Goal: Information Seeking & Learning: Learn about a topic

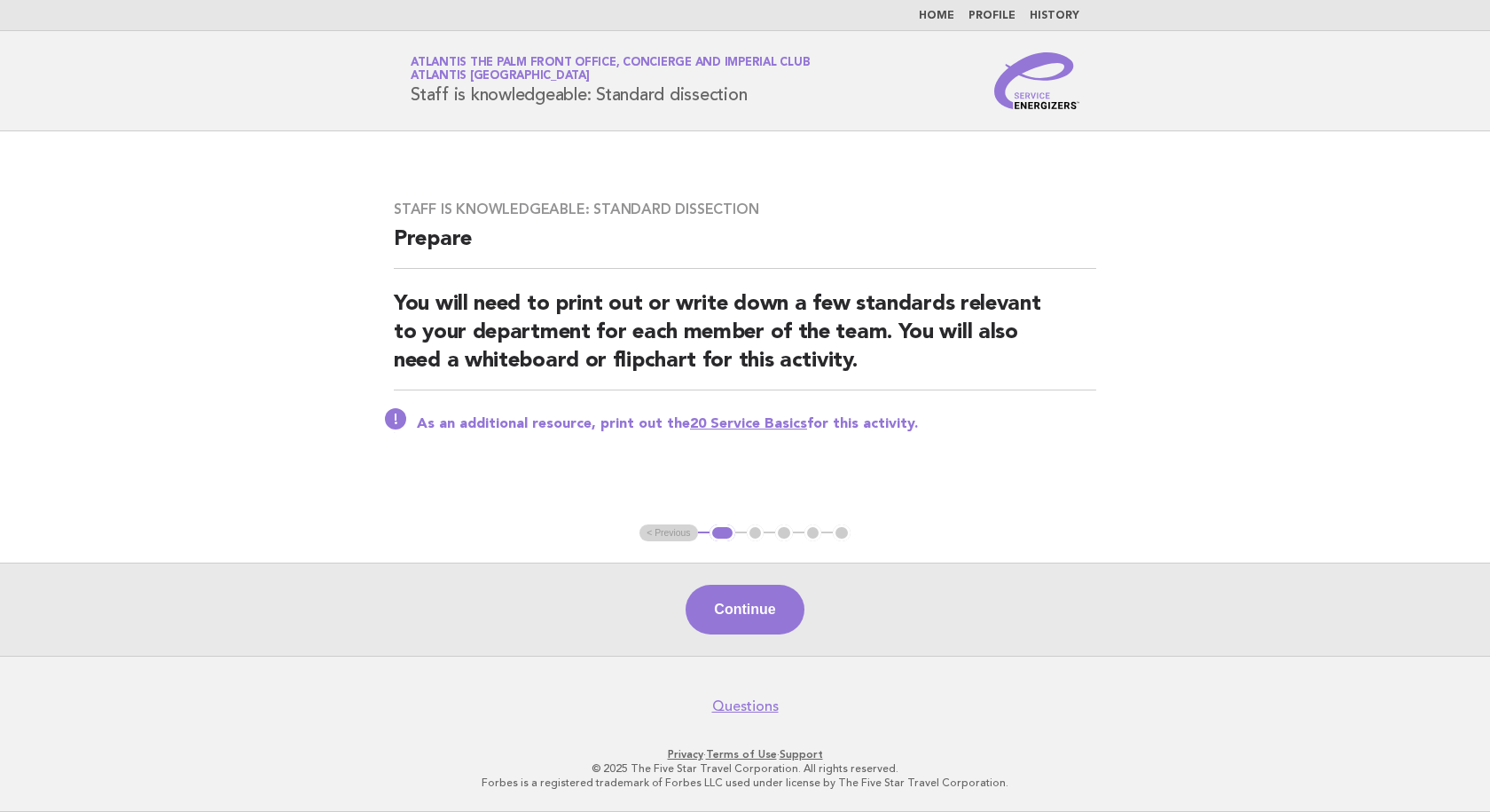
click at [939, 12] on link "Home" at bounding box center [936, 15] width 35 height 11
click at [947, 17] on link "Home" at bounding box center [936, 15] width 35 height 11
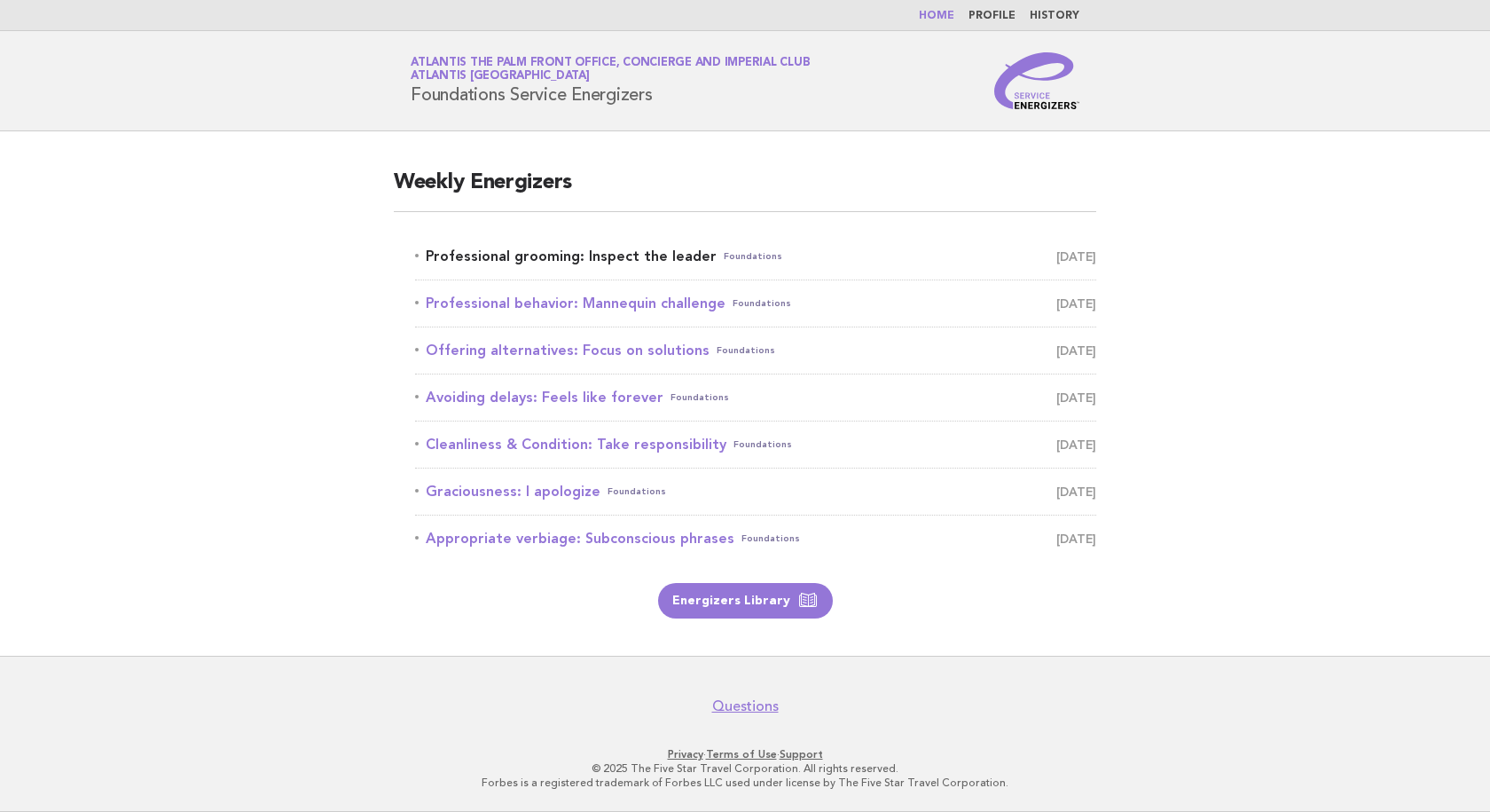
click at [606, 264] on link "Professional grooming: Inspect the leader Foundations September 4" at bounding box center [756, 256] width 682 height 25
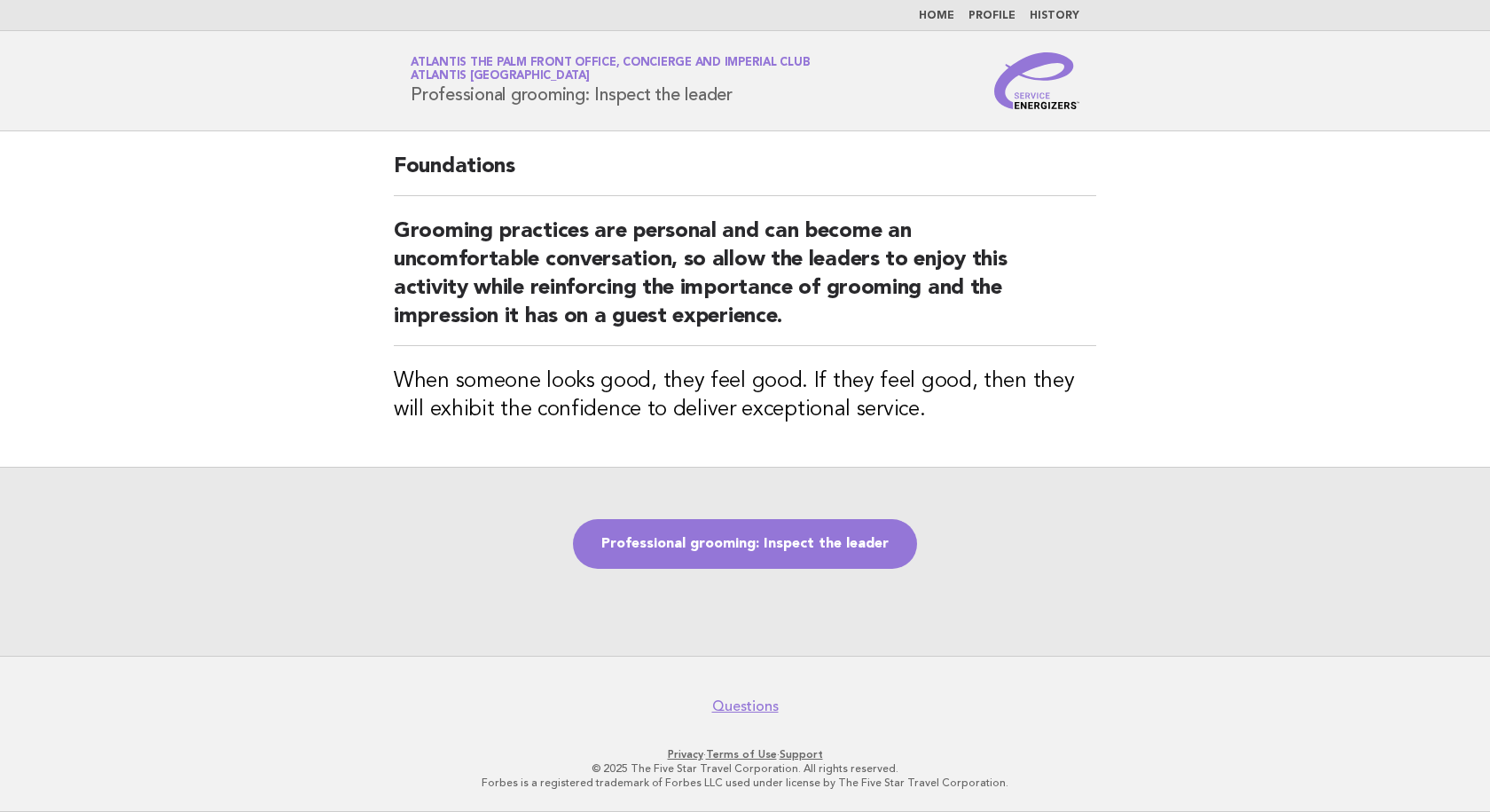
drag, startPoint x: 762, startPoint y: 100, endPoint x: 400, endPoint y: 101, distance: 362.0
click at [400, 101] on div "Service Energizers Atlantis The Palm Front Office, Concierge and Imperial Club …" at bounding box center [744, 81] width 718 height 57
copy h1 "Professional grooming: Inspect the leader"
click at [1248, 249] on main "Foundations Grooming practices are personal and can become an uncomfortable con…" at bounding box center [745, 393] width 1490 height 524
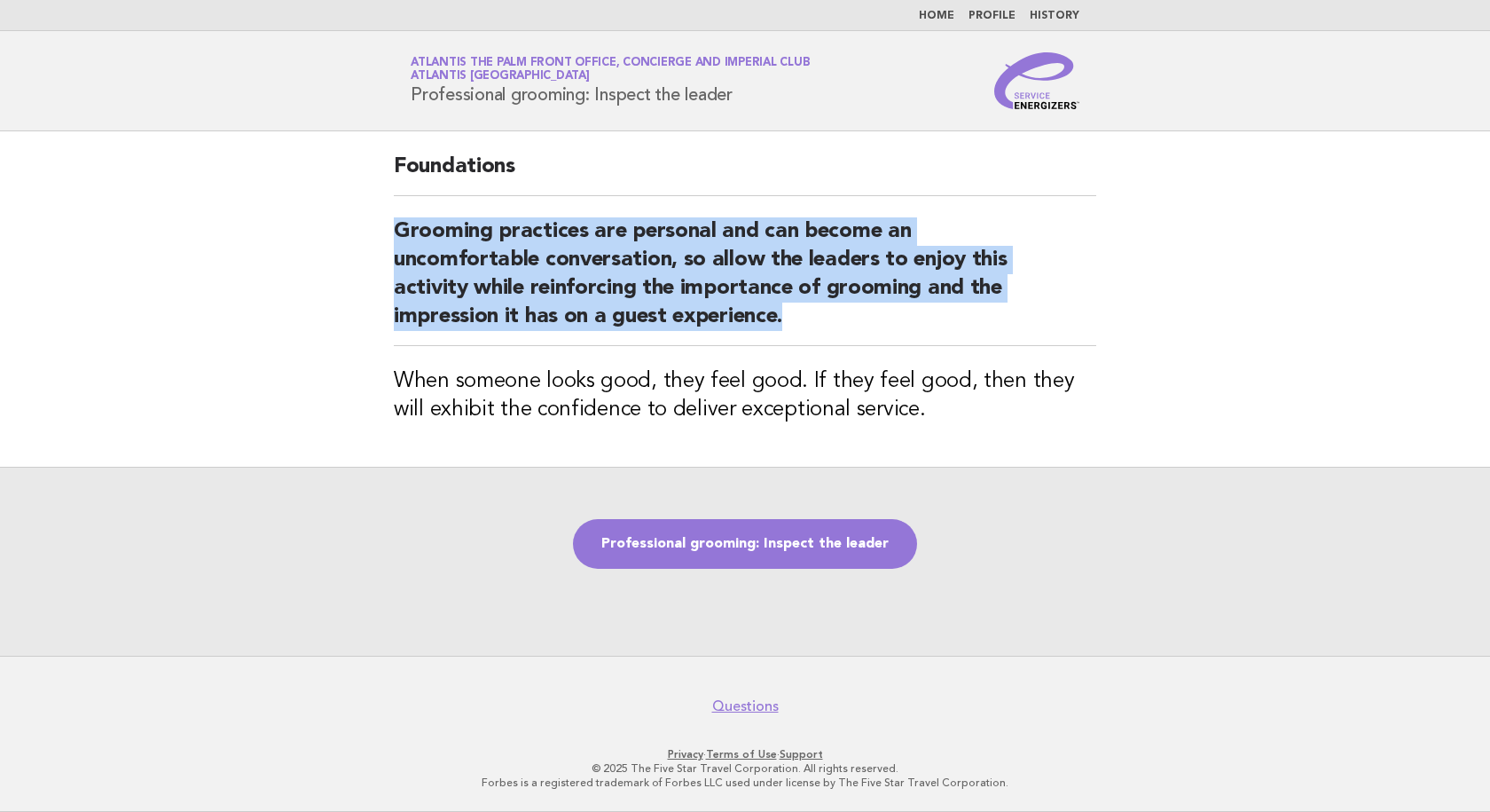
drag, startPoint x: 805, startPoint y: 326, endPoint x: 362, endPoint y: 242, distance: 450.9
click at [362, 242] on main "Foundations Grooming practices are personal and can become an uncomfortable con…" at bounding box center [745, 393] width 1490 height 524
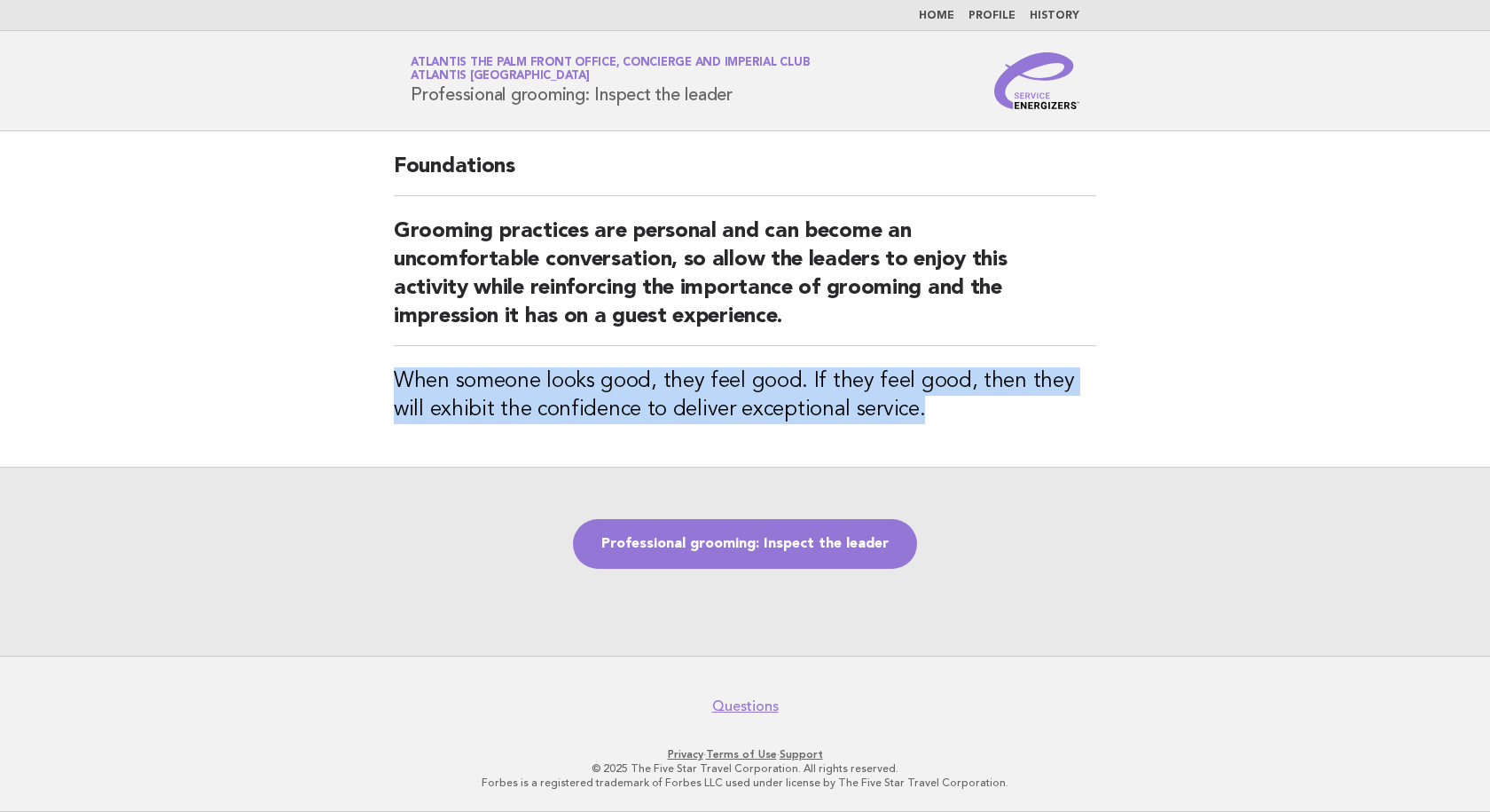
drag, startPoint x: 837, startPoint y: 423, endPoint x: 332, endPoint y: 385, distance: 506.4
click at [332, 385] on main "Foundations Grooming practices are personal and can become an uncomfortable con…" at bounding box center [745, 393] width 1490 height 524
copy h3 "When someone looks good, they feel good. If they feel good, then they will exhi…"
